Goal: Information Seeking & Learning: Learn about a topic

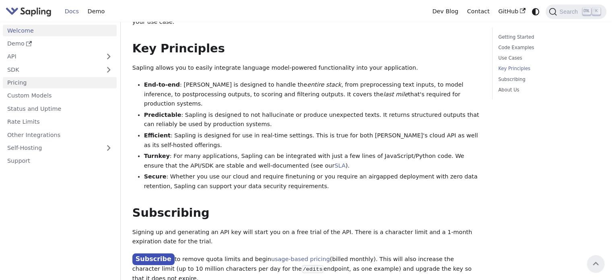
scroll to position [488, 0]
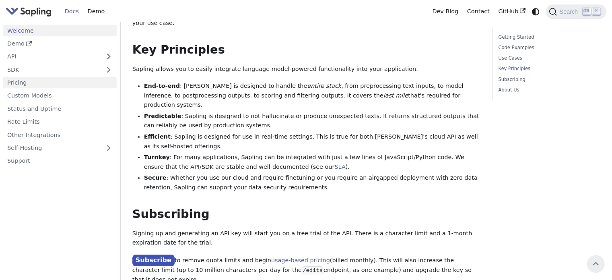
click at [60, 83] on link "Pricing" at bounding box center [60, 83] width 114 height 12
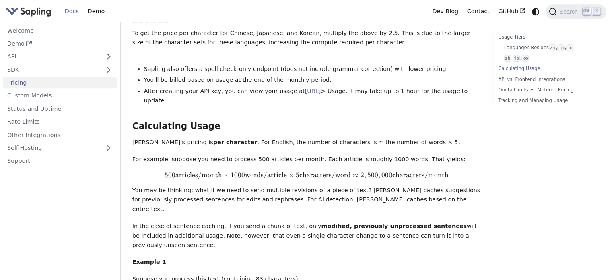
scroll to position [482, 0]
drag, startPoint x: 390, startPoint y: 146, endPoint x: 359, endPoint y: 146, distance: 31.4
click at [359, 171] on span "500 articles/month × 1000 words/article × 5 characters/word ≈ 2 , 500 , 000 cha…" at bounding box center [306, 175] width 348 height 8
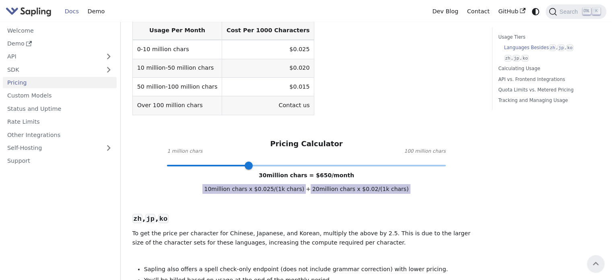
scroll to position [281, 0]
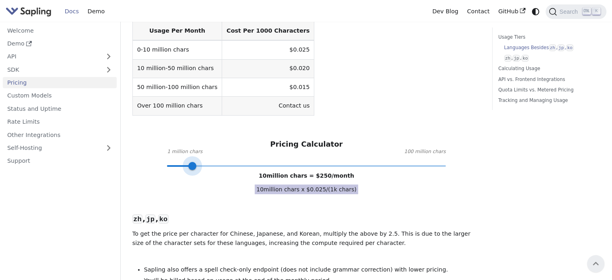
drag, startPoint x: 252, startPoint y: 138, endPoint x: 193, endPoint y: 138, distance: 59.1
click at [193, 162] on span at bounding box center [192, 166] width 8 height 8
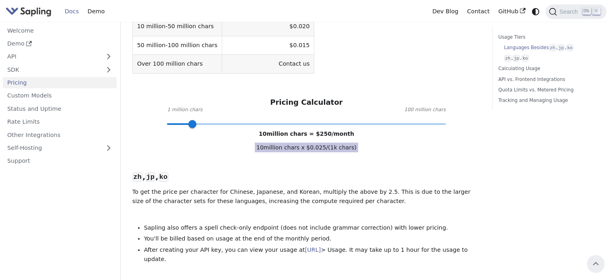
scroll to position [321, 0]
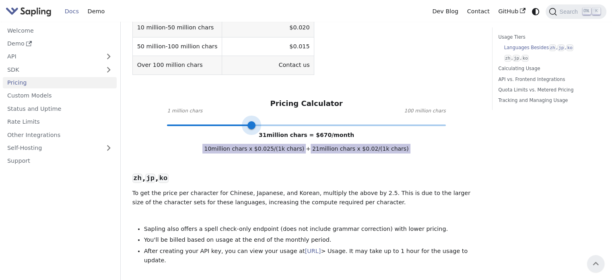
drag, startPoint x: 199, startPoint y: 95, endPoint x: 253, endPoint y: 96, distance: 53.9
click at [253, 121] on span at bounding box center [251, 125] width 8 height 8
type input "10"
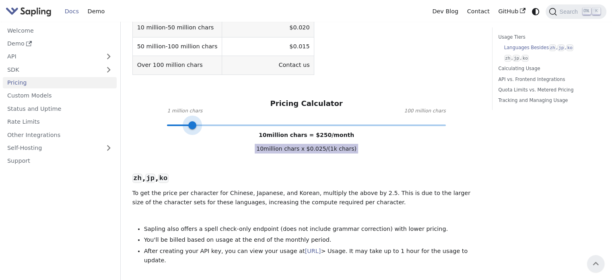
drag, startPoint x: 252, startPoint y: 94, endPoint x: 193, endPoint y: 94, distance: 58.7
click at [193, 121] on span at bounding box center [192, 125] width 8 height 8
